Goal: Information Seeking & Learning: Check status

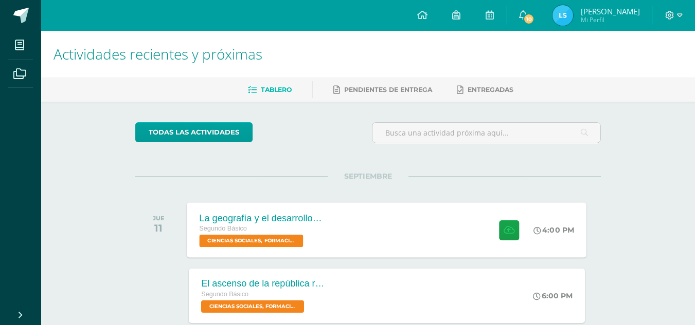
click at [412, 208] on div "La geografía y el desarrollo inicial de [GEOGRAPHIC_DATA] Segundo Básico CIENCI…" at bounding box center [387, 230] width 400 height 55
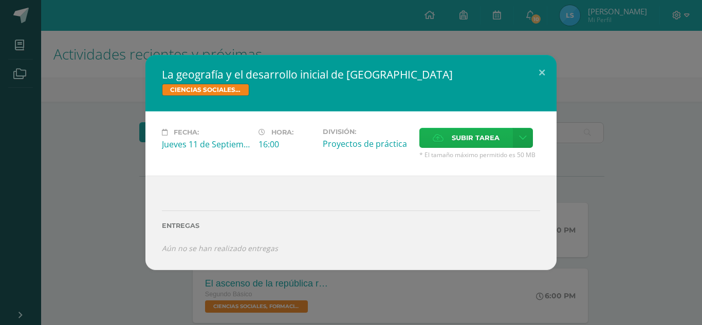
click at [468, 137] on span "Subir tarea" at bounding box center [476, 138] width 48 height 19
click at [0, 0] on input "Subir tarea" at bounding box center [0, 0] width 0 height 0
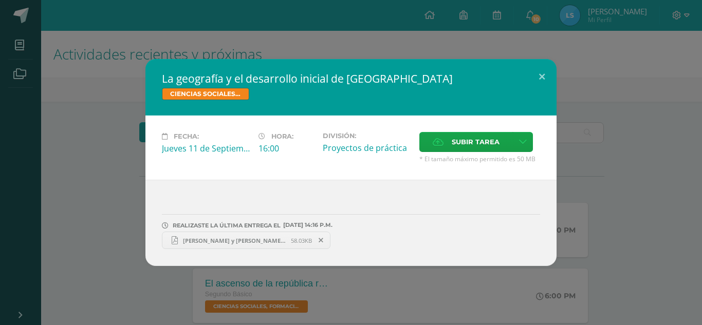
click at [257, 241] on span "[PERSON_NAME] y [PERSON_NAME] PI, influencia en mi cultura..pdf" at bounding box center [234, 241] width 113 height 8
click at [538, 79] on button at bounding box center [542, 76] width 29 height 35
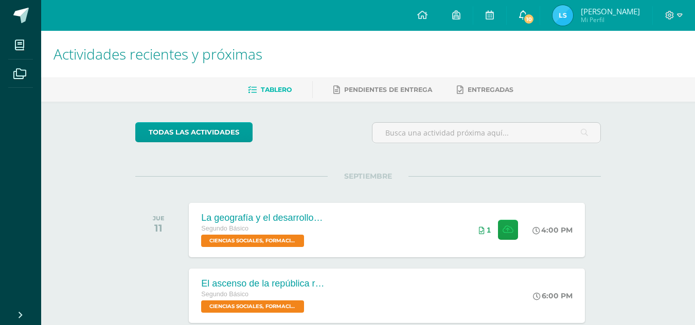
click at [532, 16] on span "10" at bounding box center [528, 18] width 11 height 11
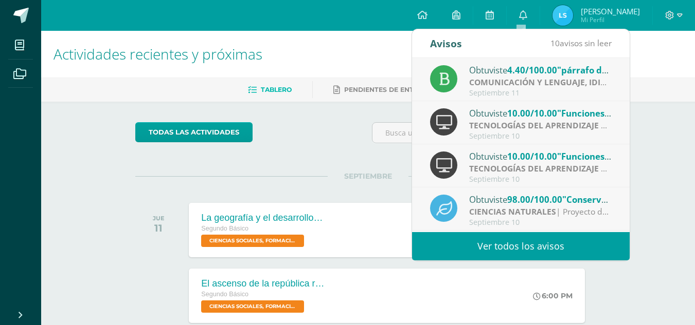
click at [508, 75] on div "Obtuviste 4.40/100.00 "párrafo de secuencia" en COMUNICACIÓN Y LENGUAJE, IDIOMA…" at bounding box center [540, 69] width 143 height 13
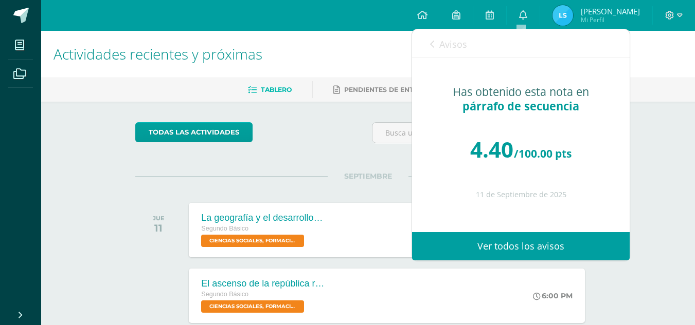
click at [439, 45] on link "Avisos" at bounding box center [448, 43] width 37 height 29
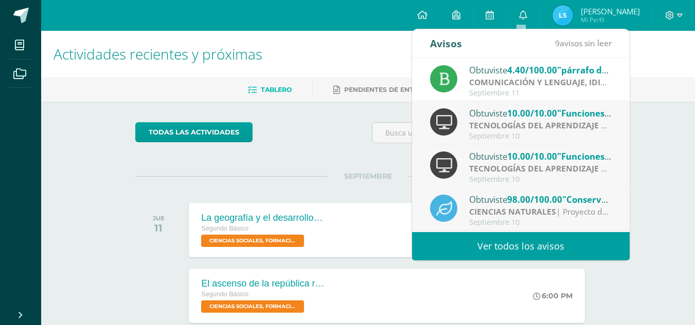
click at [505, 116] on div "Obtuviste 10.00/10.00 "Funciones Lógicas Mayusc, Minusc" en TECNOLOGÍAS DEL APR…" at bounding box center [540, 112] width 143 height 13
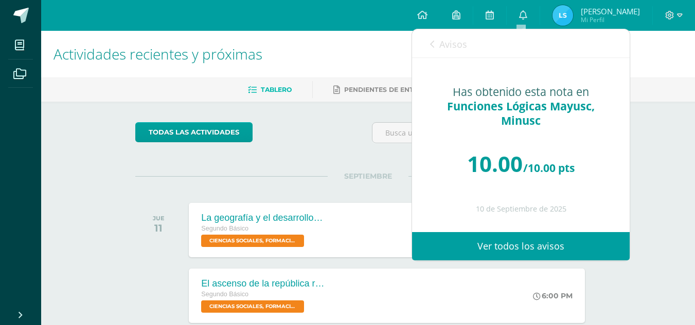
click at [436, 47] on link "Avisos" at bounding box center [448, 43] width 37 height 29
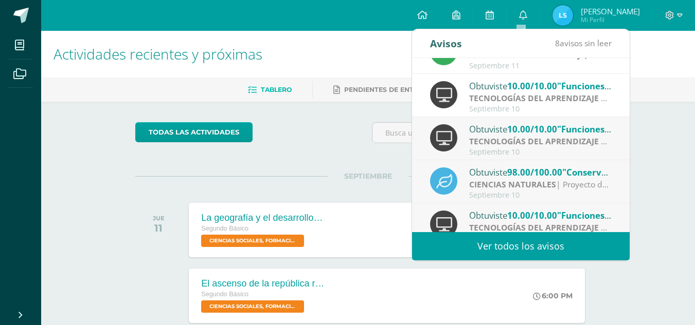
scroll to position [28, 0]
click at [497, 132] on div "Obtuviste 10.00/10.00 "Funciones Lógicas ([PERSON_NAME] y Reemplazar)" en TECNO…" at bounding box center [540, 128] width 143 height 13
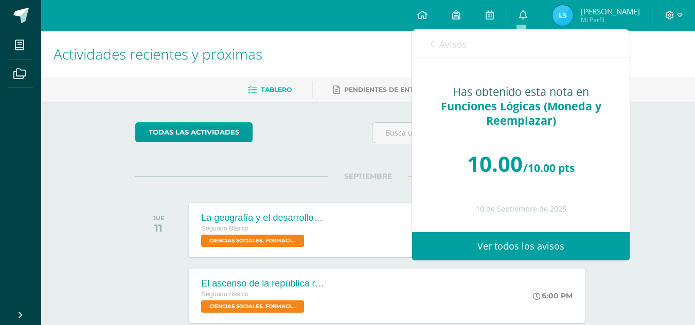
click at [430, 38] on link "Avisos" at bounding box center [448, 43] width 37 height 29
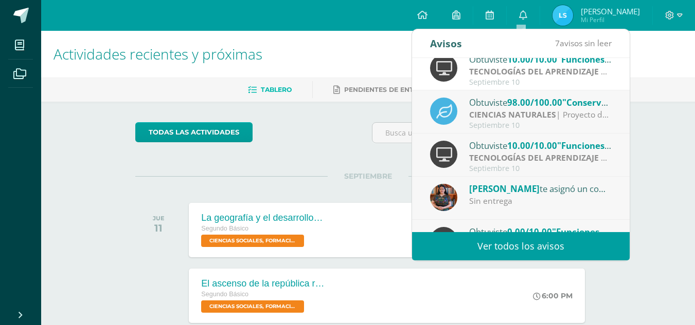
scroll to position [98, 0]
click at [490, 109] on strong "CIENCIAS NATURALES" at bounding box center [512, 113] width 87 height 11
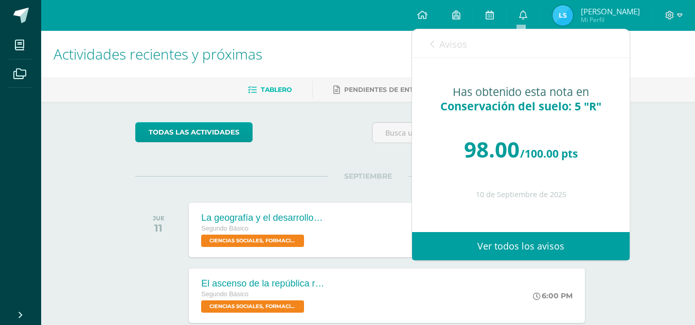
click at [434, 44] on icon at bounding box center [432, 44] width 4 height 8
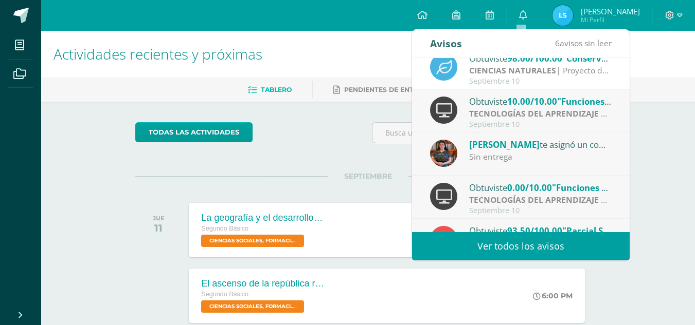
scroll to position [142, 0]
click at [505, 106] on div "Obtuviste 10.00/10.00 "Funciones Lógicas (SI)" en TECNOLOGÍAS DEL APRENDIZAJE Y…" at bounding box center [540, 100] width 143 height 13
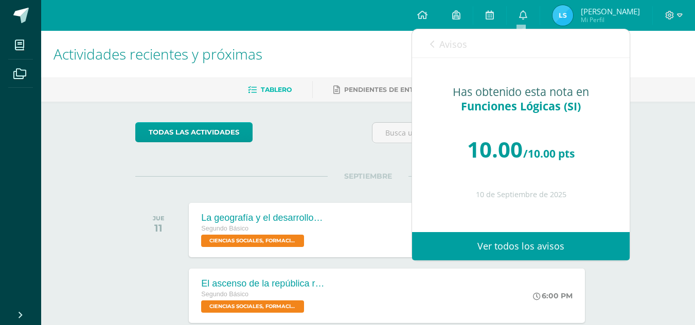
click at [430, 46] on icon at bounding box center [432, 44] width 4 height 8
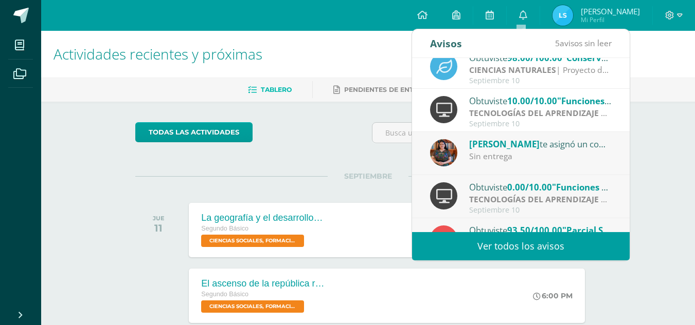
scroll to position [171, 0]
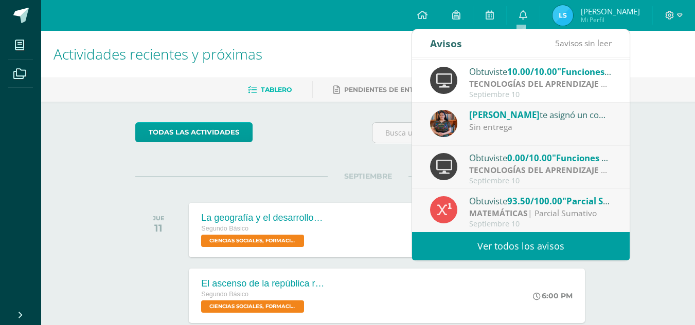
click at [518, 117] on span "[PERSON_NAME]" at bounding box center [504, 115] width 70 height 12
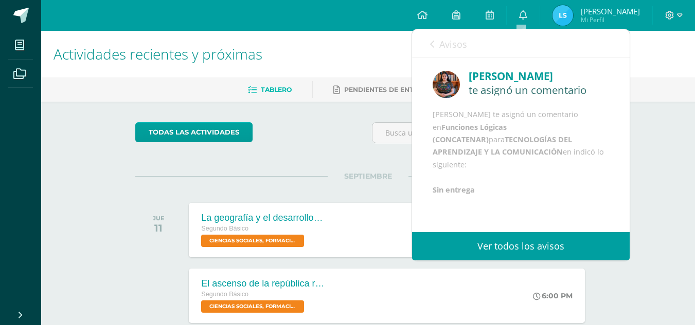
scroll to position [12, 0]
click at [438, 44] on link "Avisos" at bounding box center [448, 43] width 37 height 29
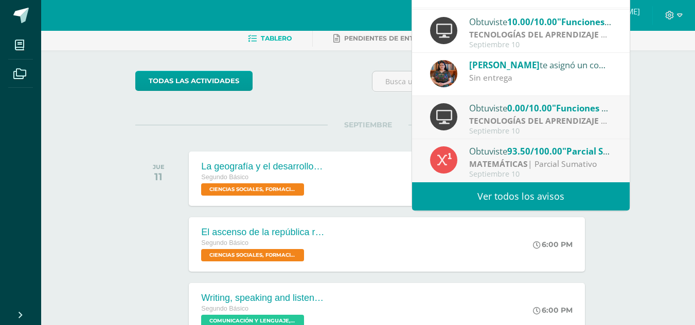
scroll to position [52, 0]
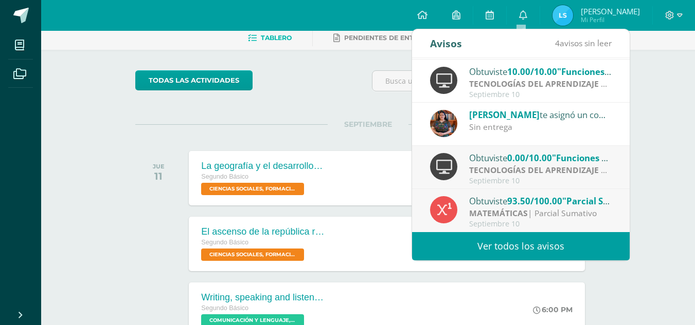
click at [509, 157] on div "Obtuviste 0.00/10.00 "Funciones Lógicas (CONCATENAR)" en TECNOLOGÍAS DEL APREND…" at bounding box center [540, 157] width 143 height 13
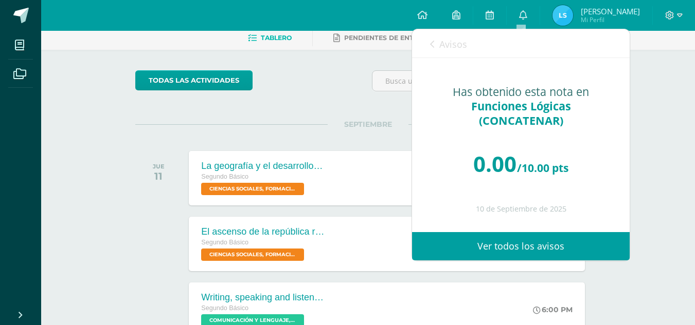
click at [429, 48] on div "Avisos 3 avisos sin leer Avisos" at bounding box center [521, 43] width 218 height 29
click at [431, 52] on link "Avisos" at bounding box center [448, 43] width 37 height 29
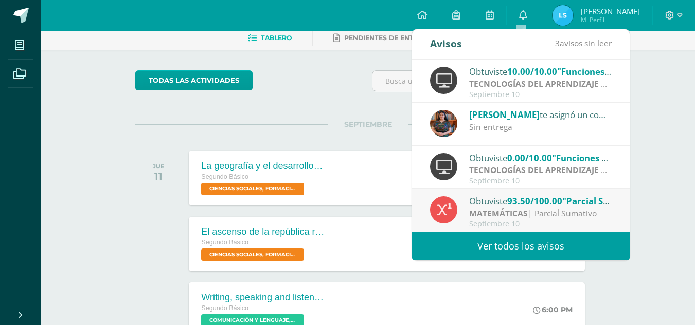
click at [506, 207] on div "Obtuviste 93.50/100.00 "[GEOGRAPHIC_DATA]" en MATEMÁTICAS" at bounding box center [540, 200] width 143 height 13
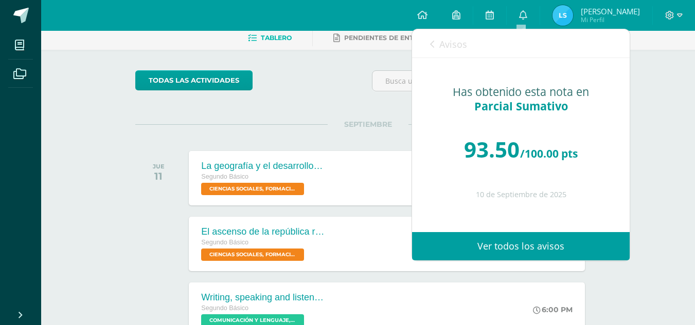
click at [561, 25] on img at bounding box center [562, 15] width 21 height 21
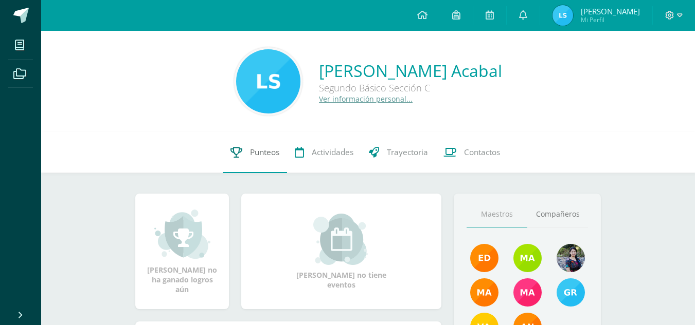
click at [269, 154] on span "Punteos" at bounding box center [264, 152] width 29 height 11
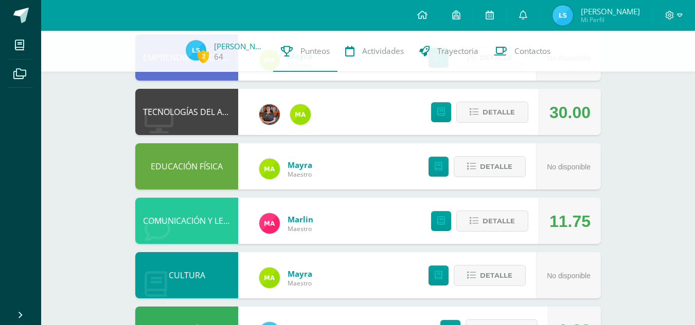
scroll to position [183, 0]
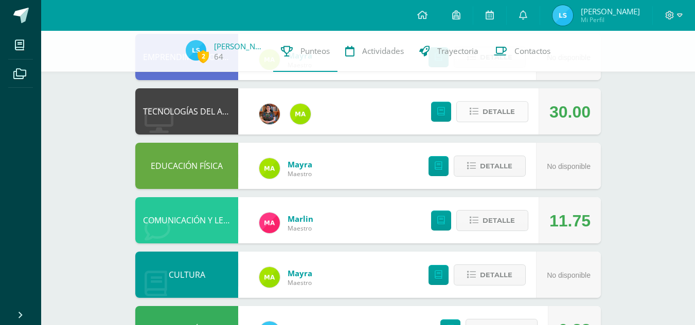
click at [497, 110] on span "Detalle" at bounding box center [498, 111] width 32 height 19
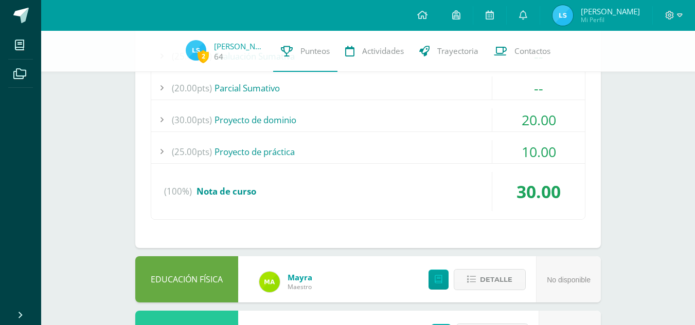
scroll to position [331, 0]
click at [536, 151] on div "10.00" at bounding box center [538, 151] width 93 height 23
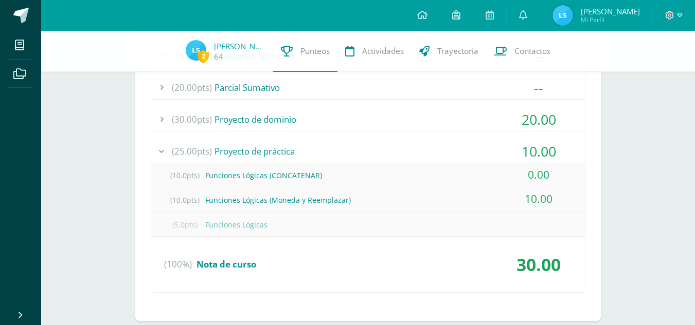
click at [536, 151] on div "10.00" at bounding box center [538, 151] width 93 height 23
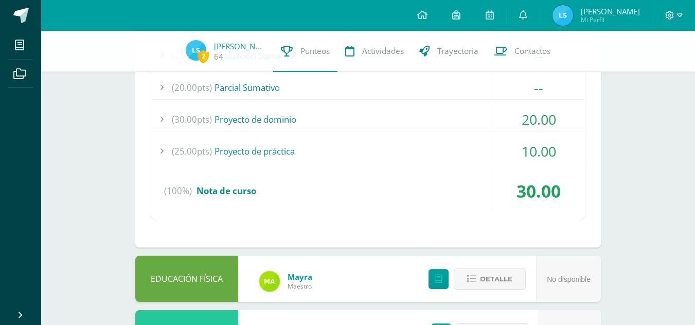
click at [537, 116] on div "20.00" at bounding box center [538, 119] width 93 height 23
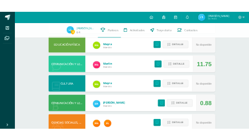
scroll to position [593, 0]
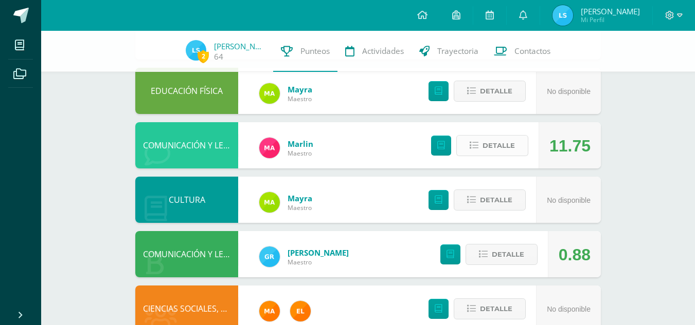
click at [516, 144] on button "Detalle" at bounding box center [492, 145] width 72 height 21
